Goal: Task Accomplishment & Management: Complete application form

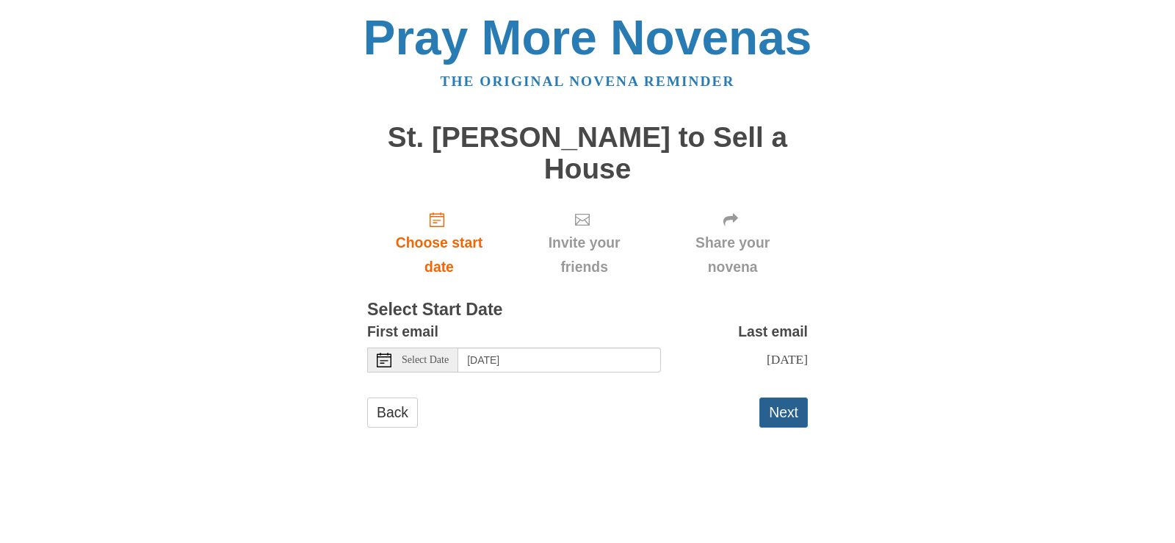
click at [774, 413] on button "Next" at bounding box center [783, 412] width 48 height 30
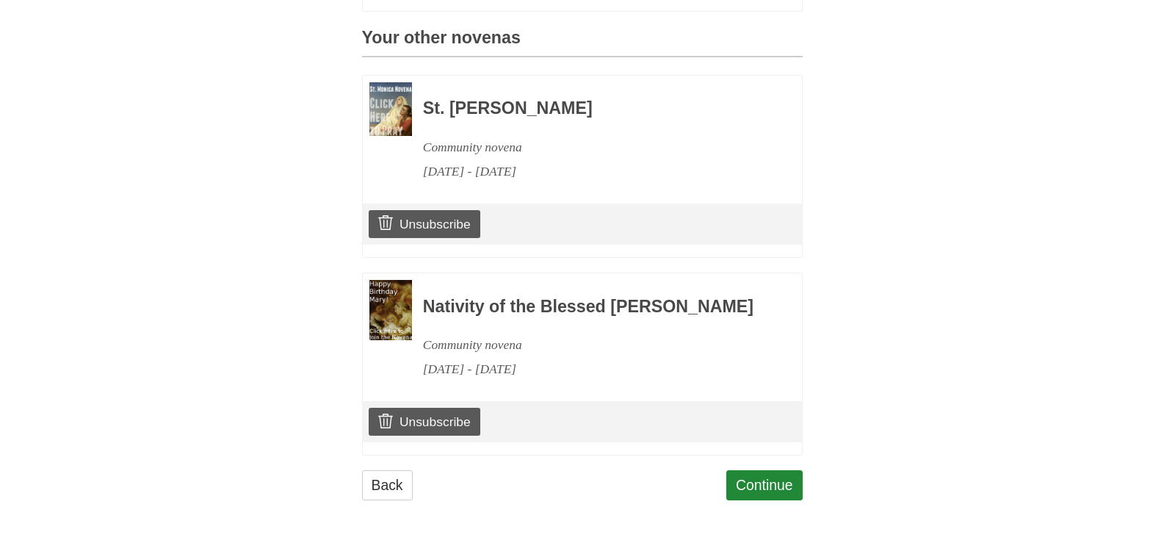
scroll to position [701, 0]
click at [442, 216] on link "Unsubscribe" at bounding box center [424, 224] width 111 height 28
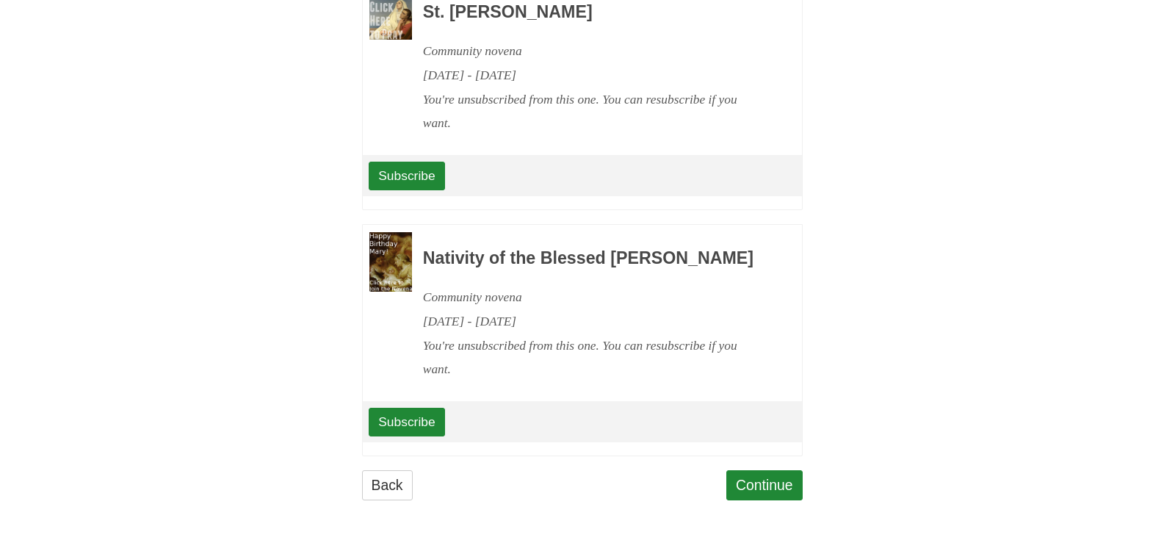
scroll to position [868, 0]
click at [762, 480] on link "Continue" at bounding box center [764, 485] width 76 height 30
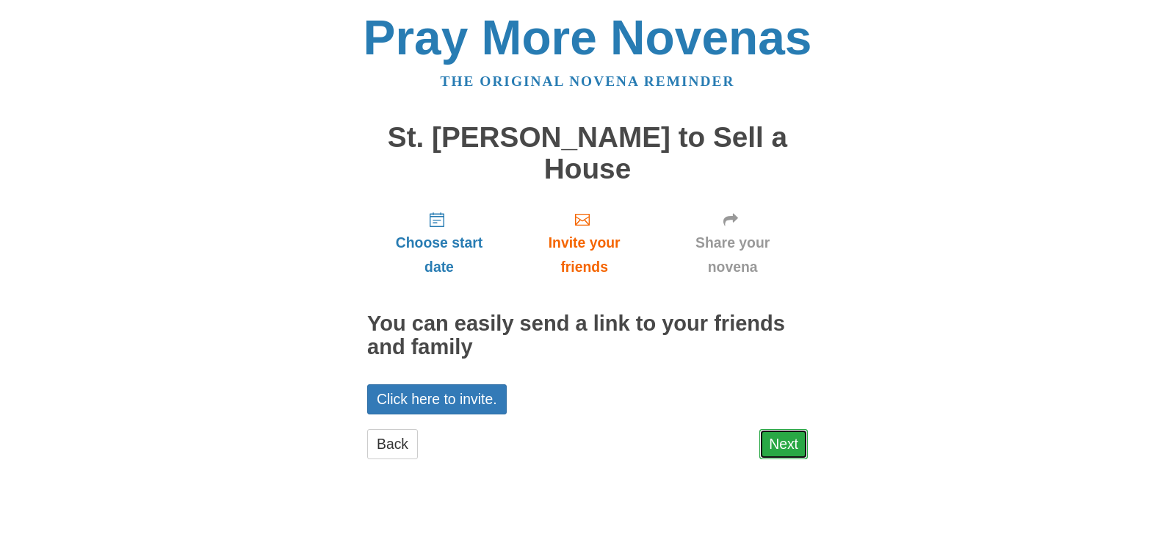
click at [791, 450] on link "Next" at bounding box center [783, 444] width 48 height 30
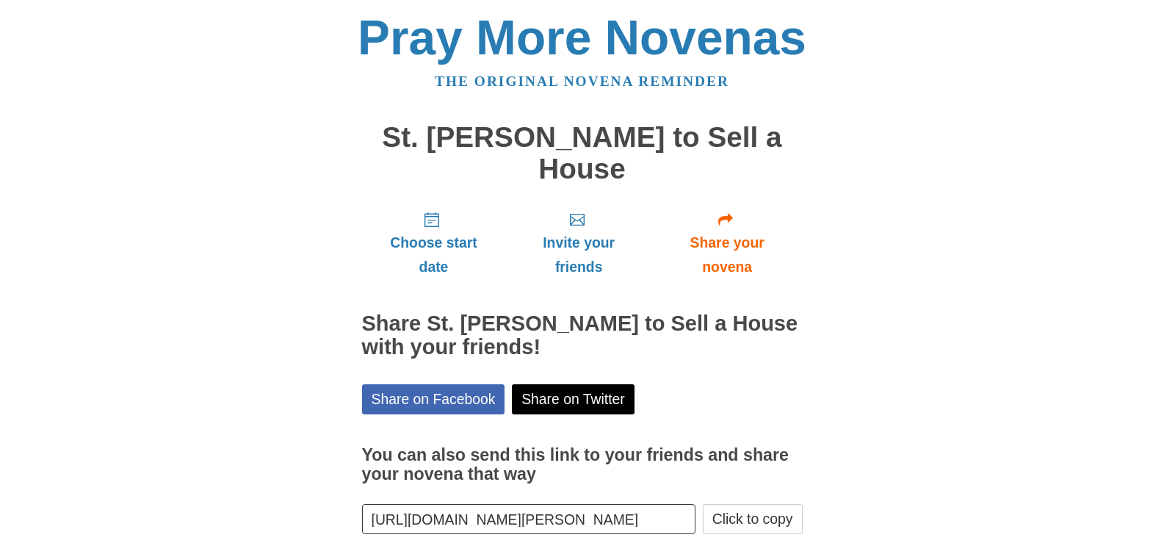
scroll to position [79, 0]
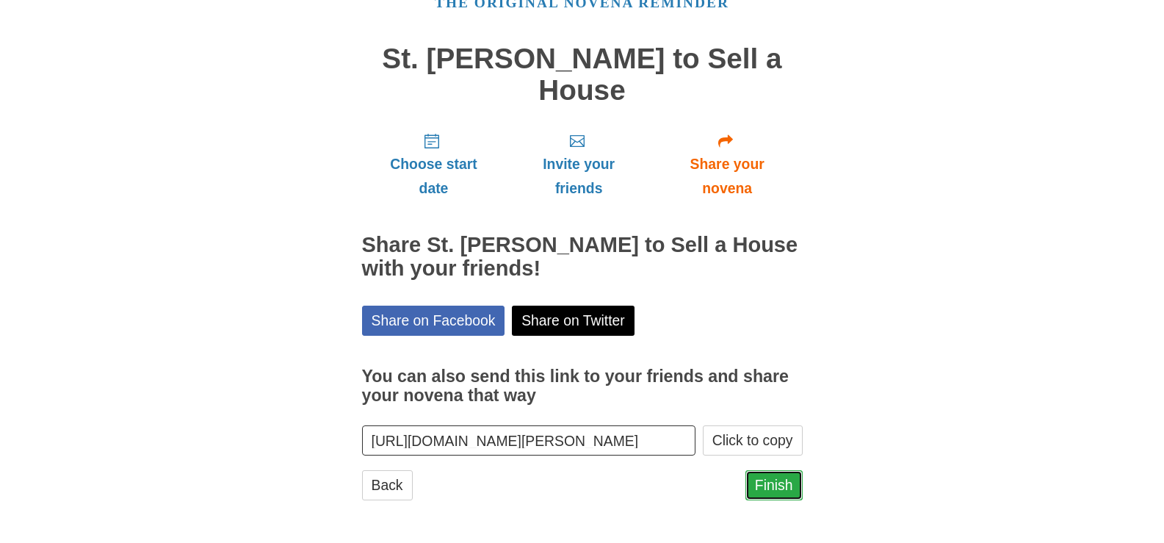
click at [776, 477] on link "Finish" at bounding box center [773, 485] width 57 height 30
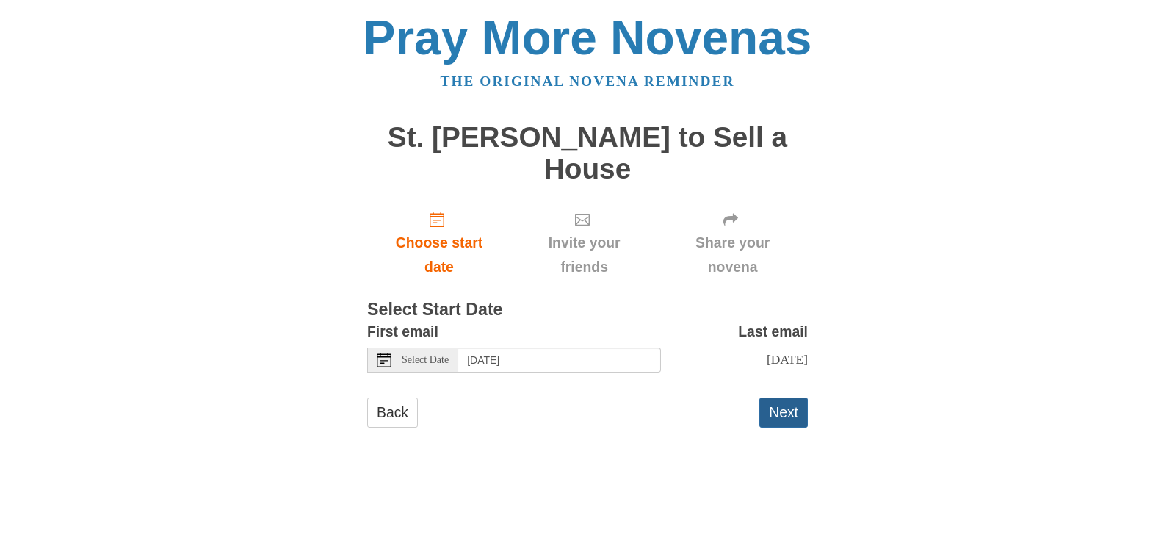
click at [780, 414] on button "Next" at bounding box center [783, 412] width 48 height 30
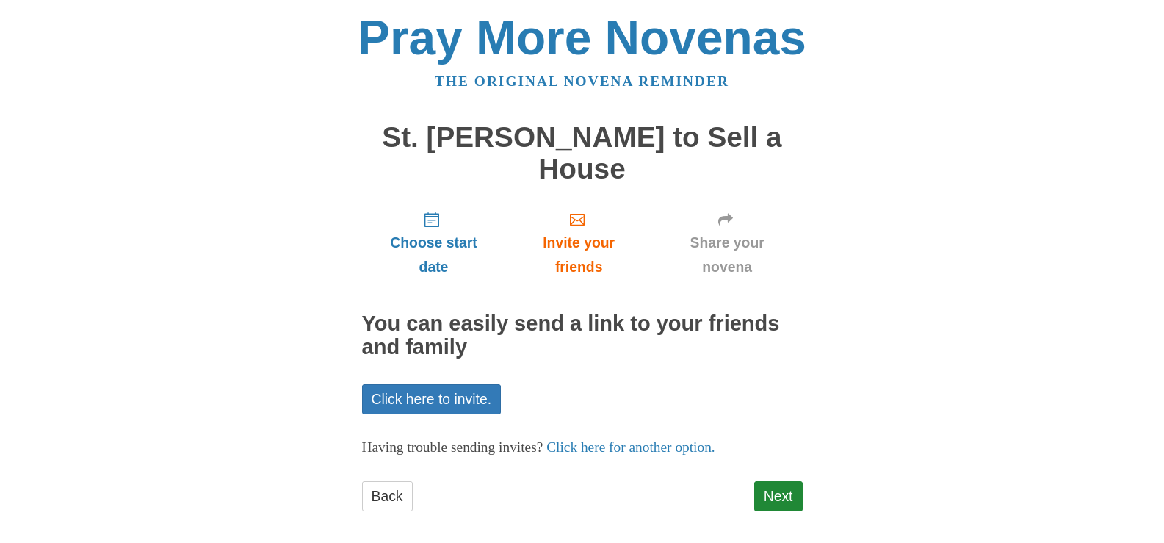
scroll to position [12, 0]
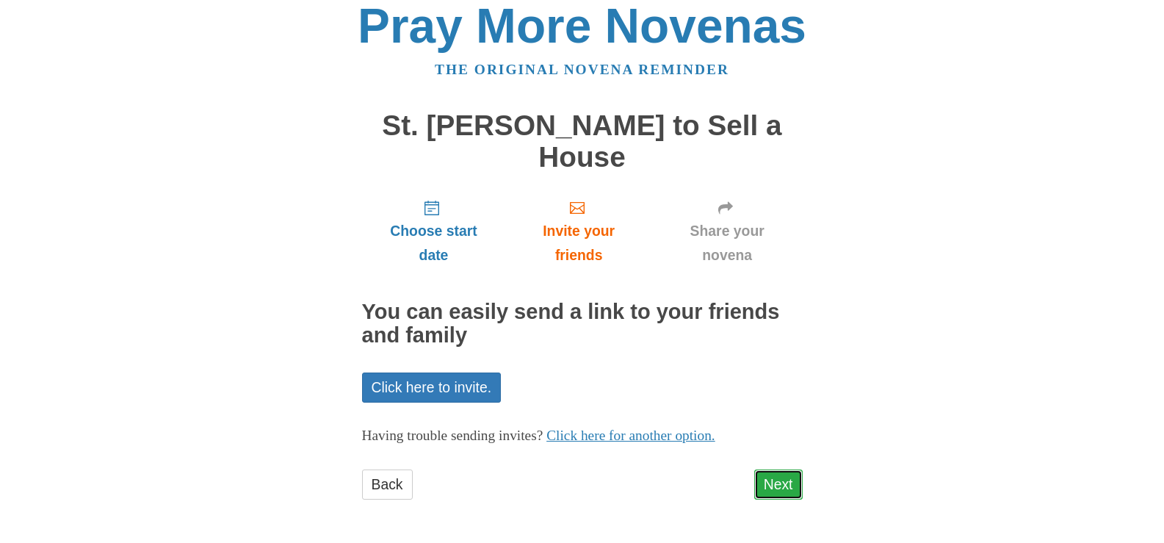
click at [792, 476] on link "Next" at bounding box center [778, 484] width 48 height 30
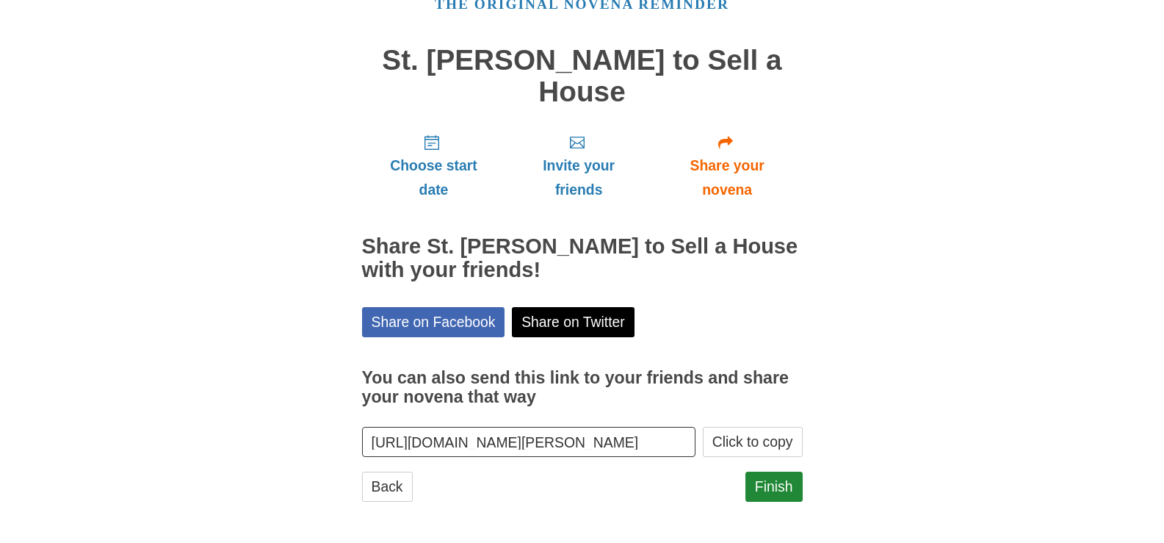
scroll to position [79, 0]
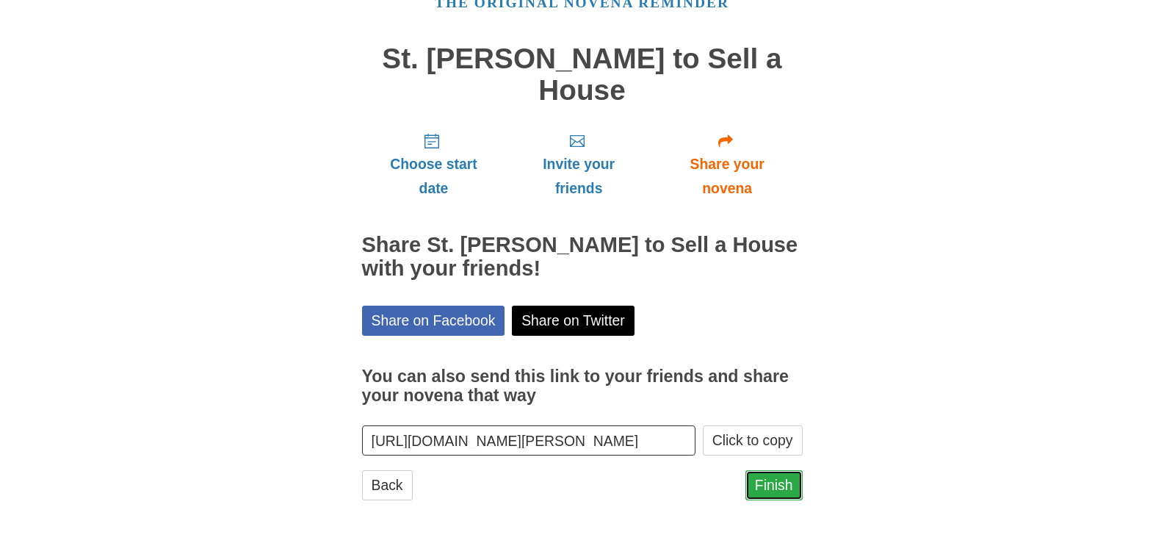
click at [764, 480] on link "Finish" at bounding box center [773, 485] width 57 height 30
